Goal: Task Accomplishment & Management: Use online tool/utility

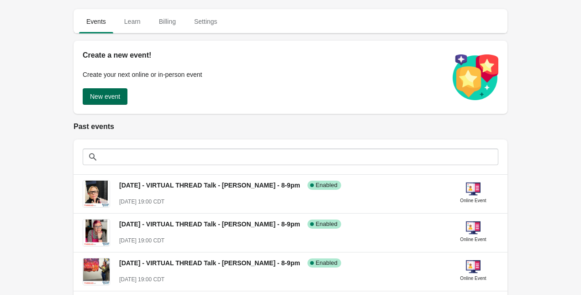
click at [98, 94] on span "New event" at bounding box center [105, 96] width 30 height 7
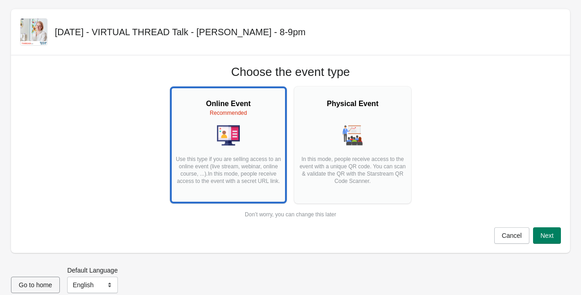
click at [231, 108] on h2 "Online Event" at bounding box center [229, 103] width 108 height 11
click at [538, 234] on button "Next" at bounding box center [547, 235] width 28 height 16
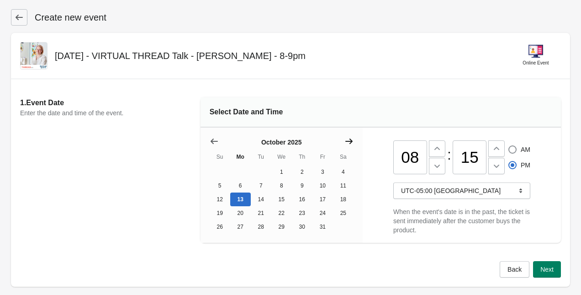
click at [351, 139] on icon "Show next month, November 2025" at bounding box center [348, 140] width 7 height 5
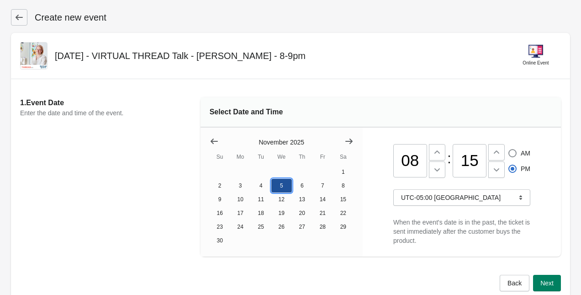
click at [281, 183] on button "5" at bounding box center [281, 186] width 21 height 14
click at [442, 171] on button at bounding box center [437, 169] width 16 height 16
type input "07"
click at [499, 152] on icon at bounding box center [496, 151] width 5 height 3
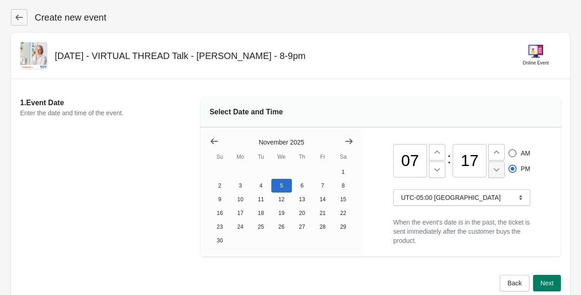
click at [497, 172] on icon at bounding box center [496, 169] width 9 height 9
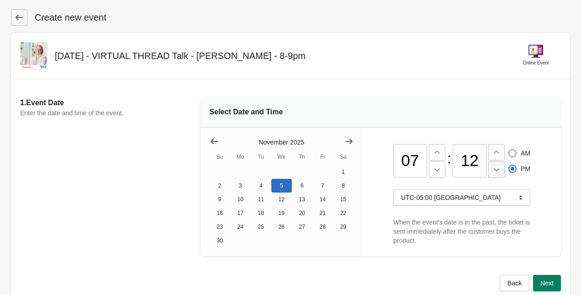
click at [497, 172] on icon at bounding box center [496, 169] width 9 height 9
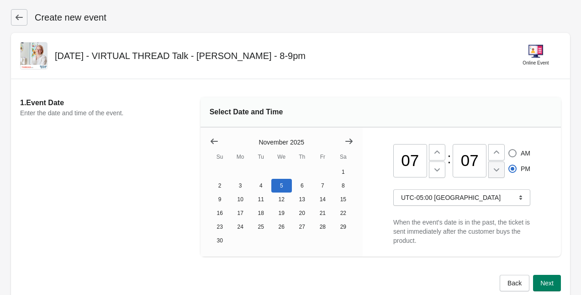
click at [497, 172] on icon at bounding box center [496, 169] width 9 height 9
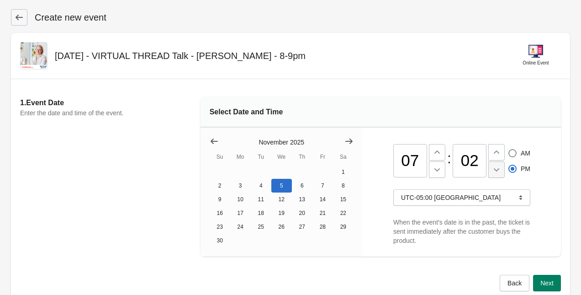
click at [497, 172] on icon at bounding box center [496, 169] width 9 height 9
type input "00"
click at [543, 285] on span "Next" at bounding box center [547, 282] width 13 height 7
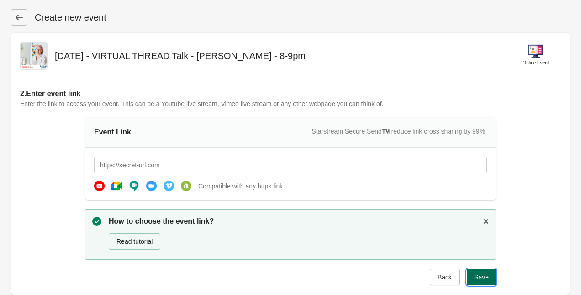
click at [485, 278] on span "Save" at bounding box center [481, 276] width 15 height 7
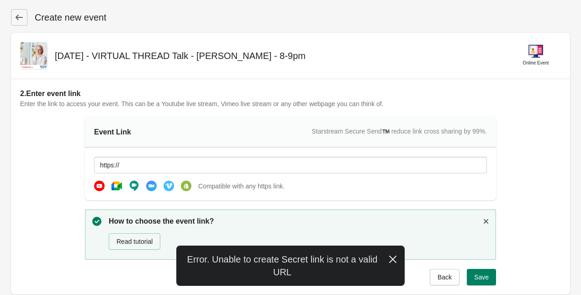
click at [392, 259] on icon "button" at bounding box center [392, 258] width 7 height 7
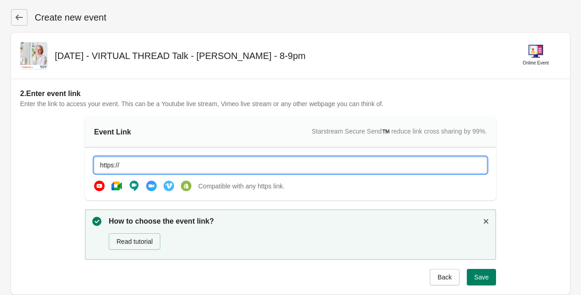
click at [127, 164] on input "https://" at bounding box center [290, 165] width 393 height 16
type input "h"
paste input "[URL][DOMAIN_NAME][SECURITY_DATA]"
type input "[URL][DOMAIN_NAME][SECURITY_DATA]"
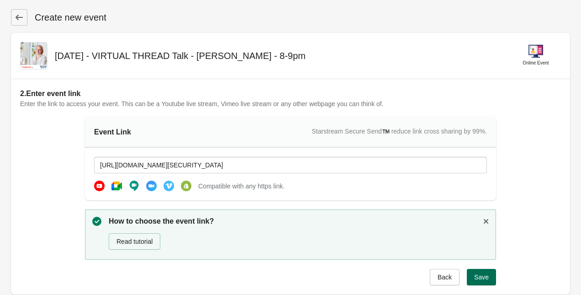
click at [482, 278] on span "Save" at bounding box center [481, 276] width 15 height 7
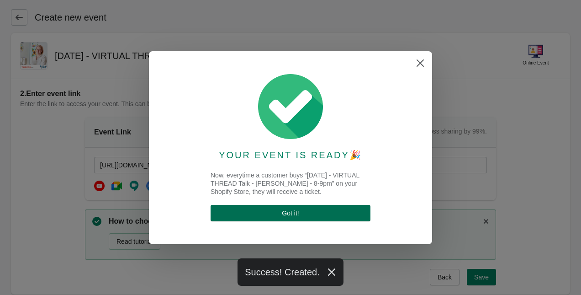
click at [343, 213] on span "Got it !" at bounding box center [290, 212] width 145 height 7
select select "US"
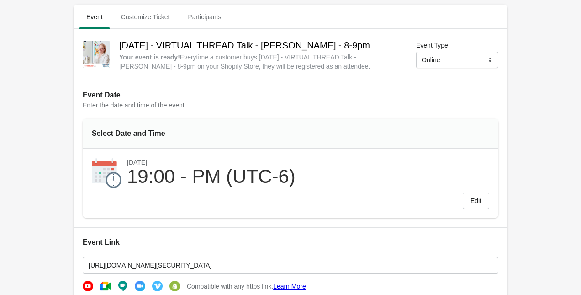
scroll to position [21, 0]
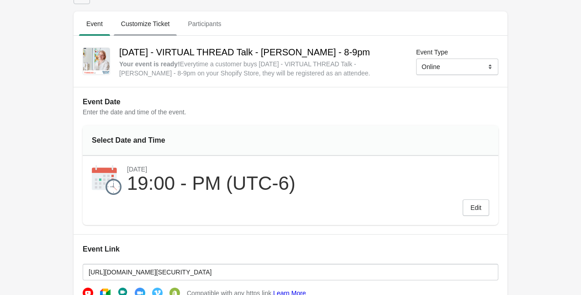
click at [143, 24] on span "Customize Ticket" at bounding box center [146, 24] width 64 height 16
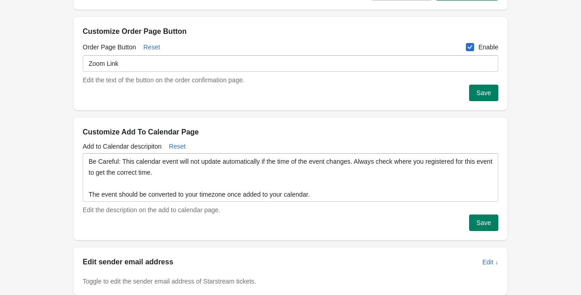
scroll to position [0, 0]
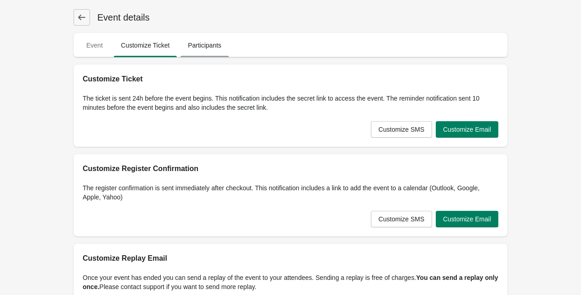
click at [205, 44] on span "Participants" at bounding box center [204, 45] width 48 height 16
select select "US"
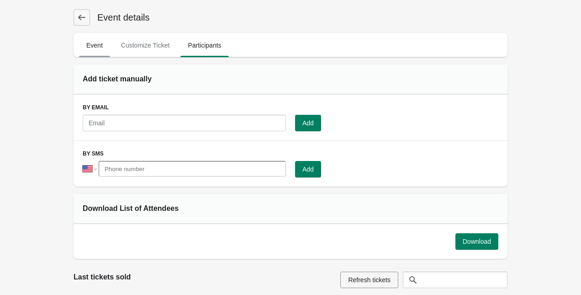
click at [95, 46] on span "Event" at bounding box center [94, 45] width 31 height 16
select select "US"
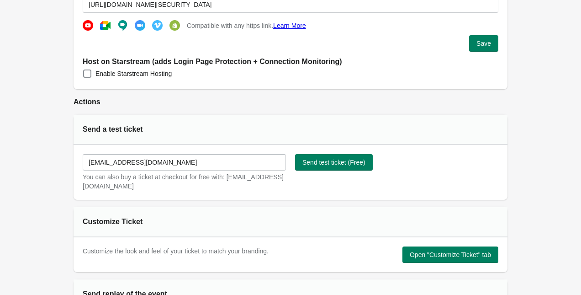
scroll to position [290, 0]
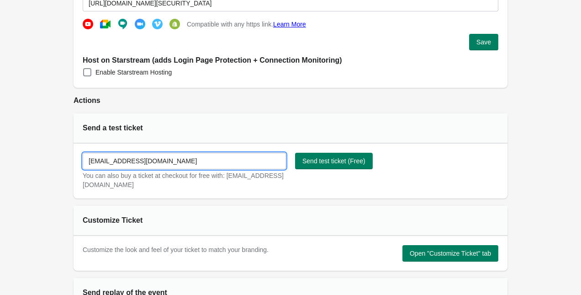
click at [185, 159] on input "[EMAIL_ADDRESS][DOMAIN_NAME]" at bounding box center [184, 161] width 203 height 16
drag, startPoint x: 185, startPoint y: 159, endPoint x: -16, endPoint y: 149, distance: 201.8
type input "[MEDICAL_DATA][EMAIL_ADDRESS][DOMAIN_NAME]"
click at [346, 159] on span "Send test ticket (Free)" at bounding box center [333, 160] width 63 height 7
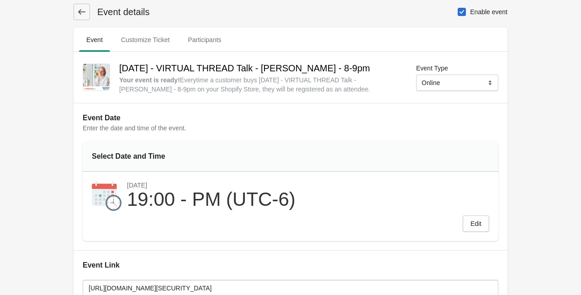
scroll to position [6, 0]
click at [139, 38] on span "Customize Ticket" at bounding box center [146, 39] width 64 height 16
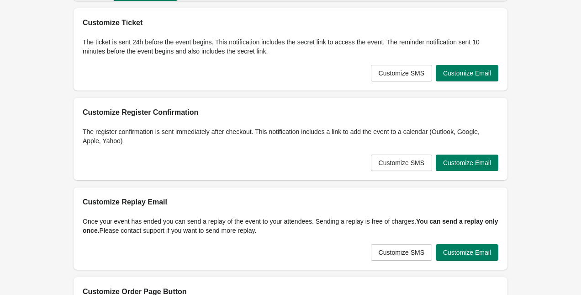
scroll to position [37, 0]
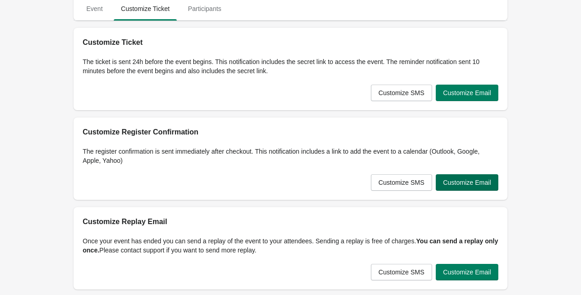
click at [464, 182] on span "Customize Email" at bounding box center [467, 182] width 48 height 7
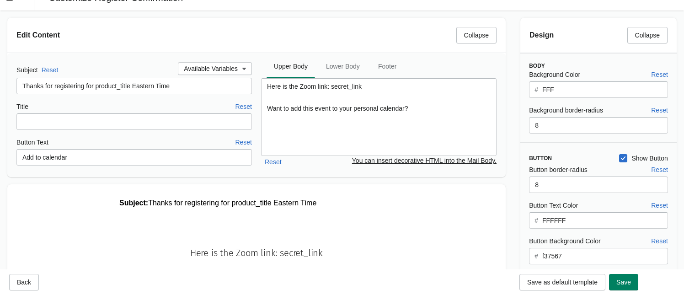
scroll to position [0, 0]
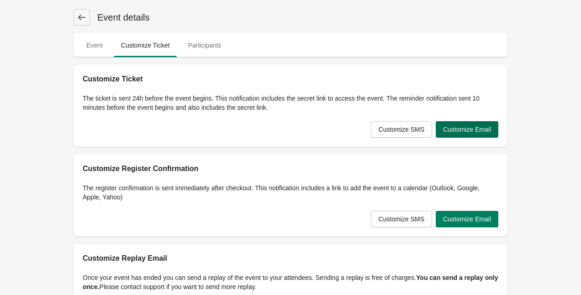
click at [461, 128] on span "Customize Email" at bounding box center [467, 129] width 48 height 7
click at [98, 46] on span "Event" at bounding box center [94, 45] width 31 height 16
select select "US"
